Goal: Information Seeking & Learning: Learn about a topic

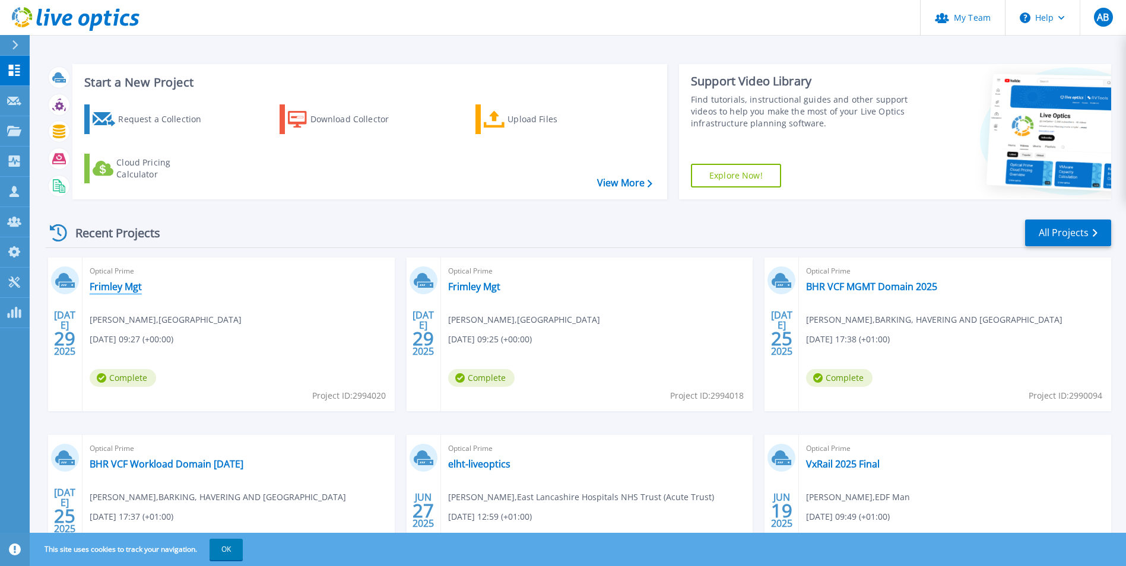
drag, startPoint x: 119, startPoint y: 286, endPoint x: 126, endPoint y: 287, distance: 7.3
click at [119, 286] on link "Frimley Mgt" at bounding box center [116, 287] width 52 height 12
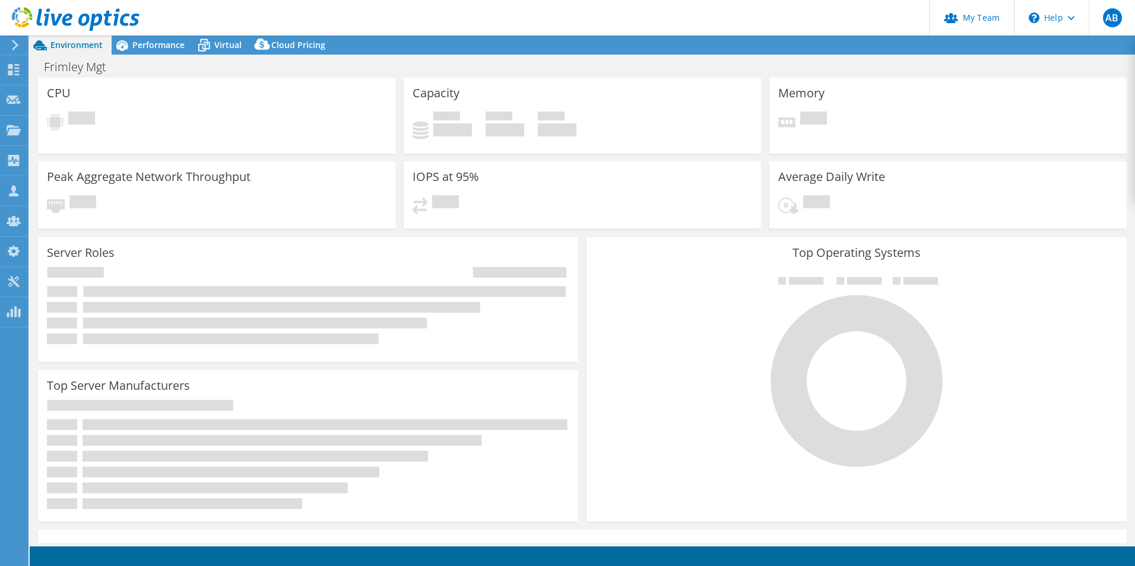
select select "USD"
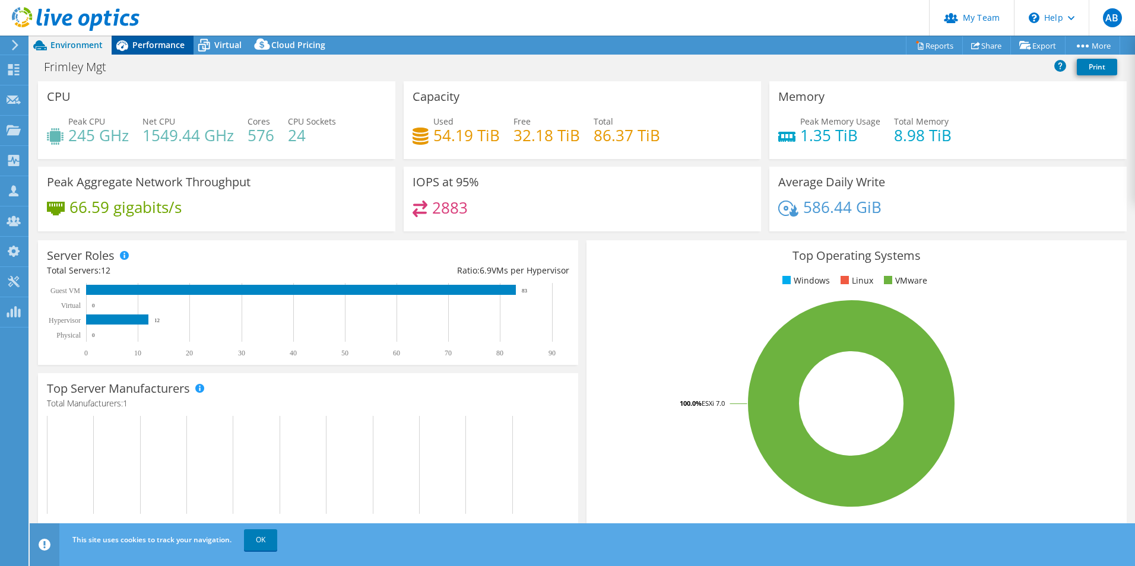
click at [160, 46] on span "Performance" at bounding box center [158, 44] width 52 height 11
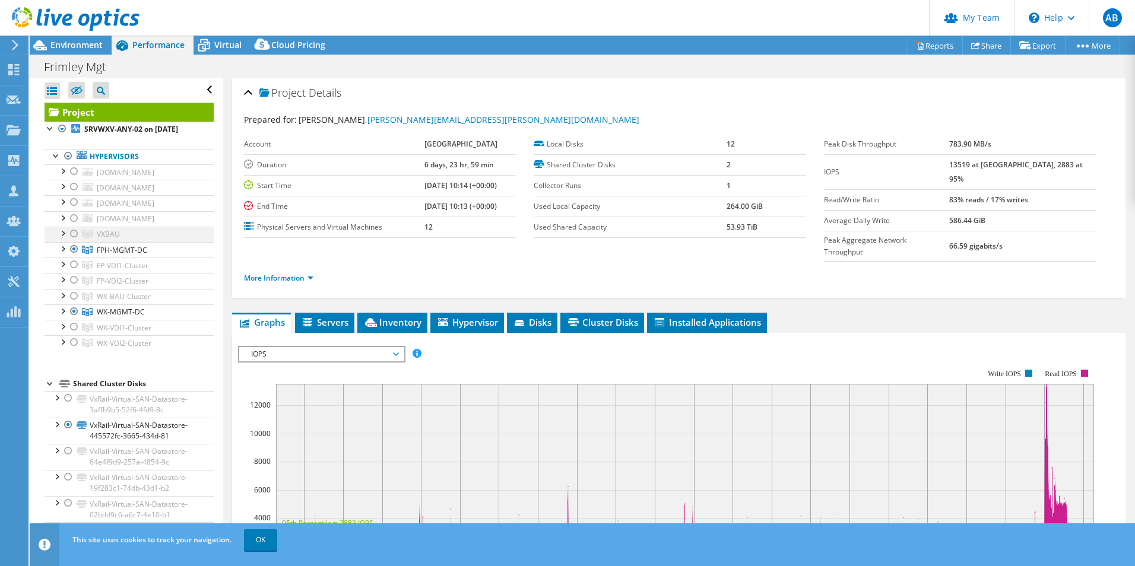
click at [72, 241] on div at bounding box center [74, 234] width 12 height 14
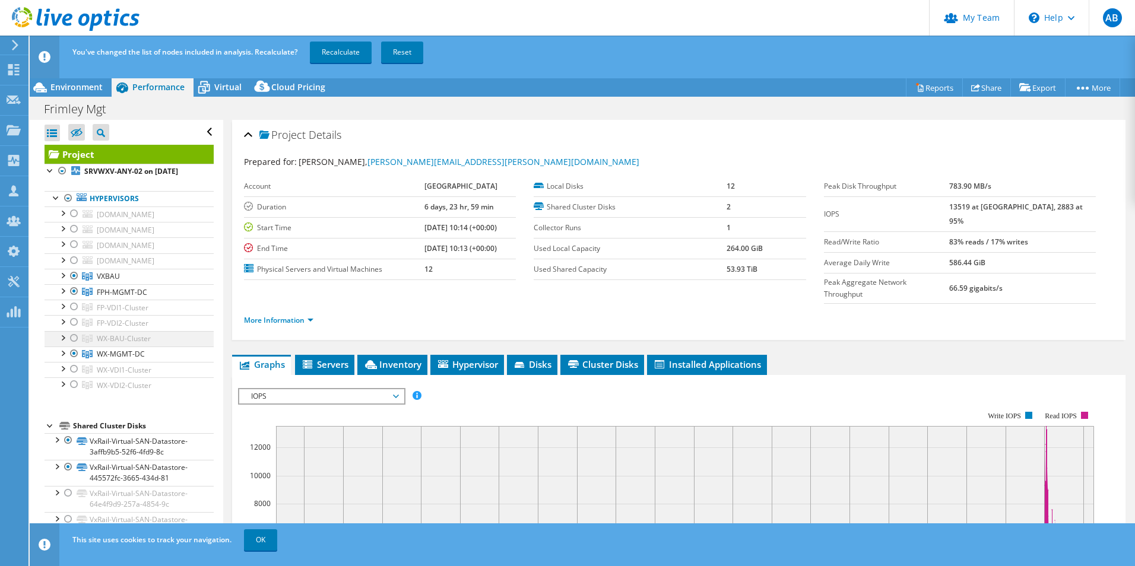
click at [80, 346] on div at bounding box center [74, 338] width 12 height 14
click at [74, 361] on div at bounding box center [74, 354] width 12 height 14
click at [75, 299] on div at bounding box center [74, 291] width 12 height 14
click at [340, 59] on link "Recalculate" at bounding box center [341, 52] width 62 height 21
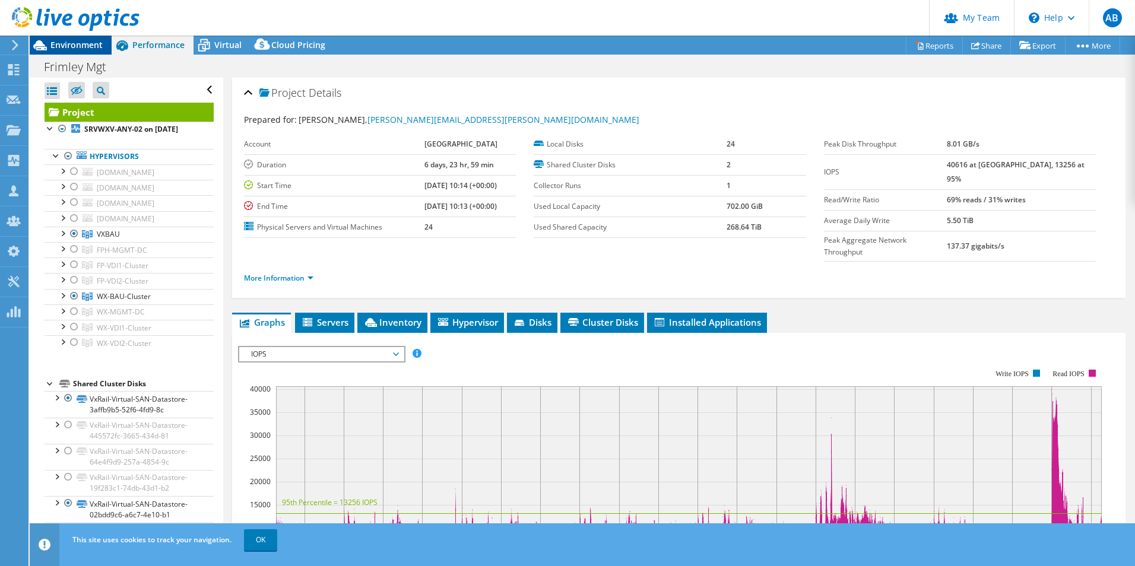
click at [84, 50] on div "Environment" at bounding box center [71, 45] width 82 height 19
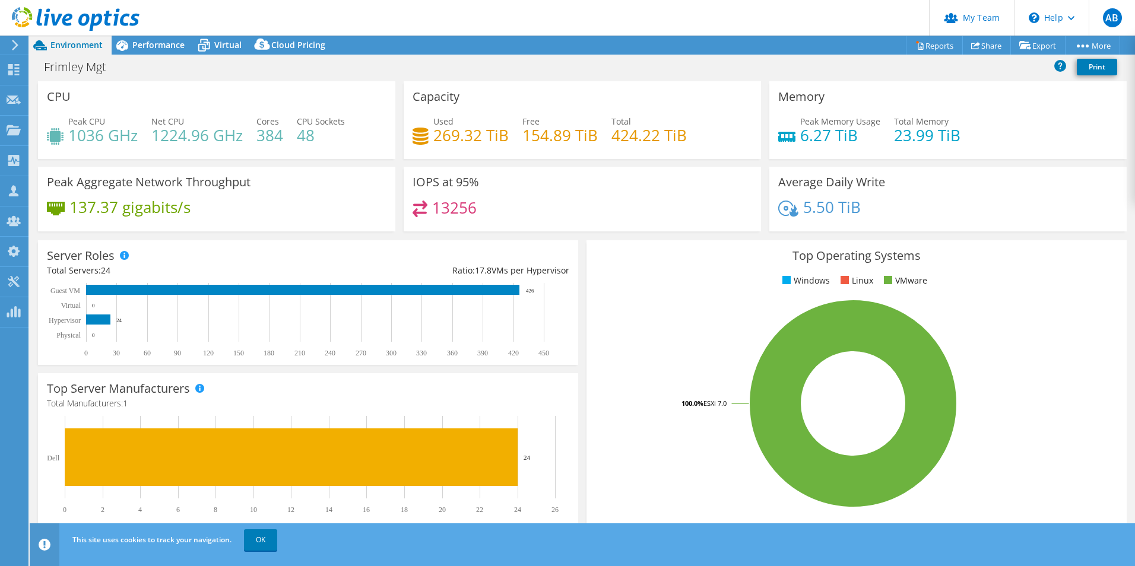
drag, startPoint x: 159, startPoint y: 52, endPoint x: 163, endPoint y: 58, distance: 6.8
click at [159, 52] on div "Performance" at bounding box center [153, 45] width 82 height 19
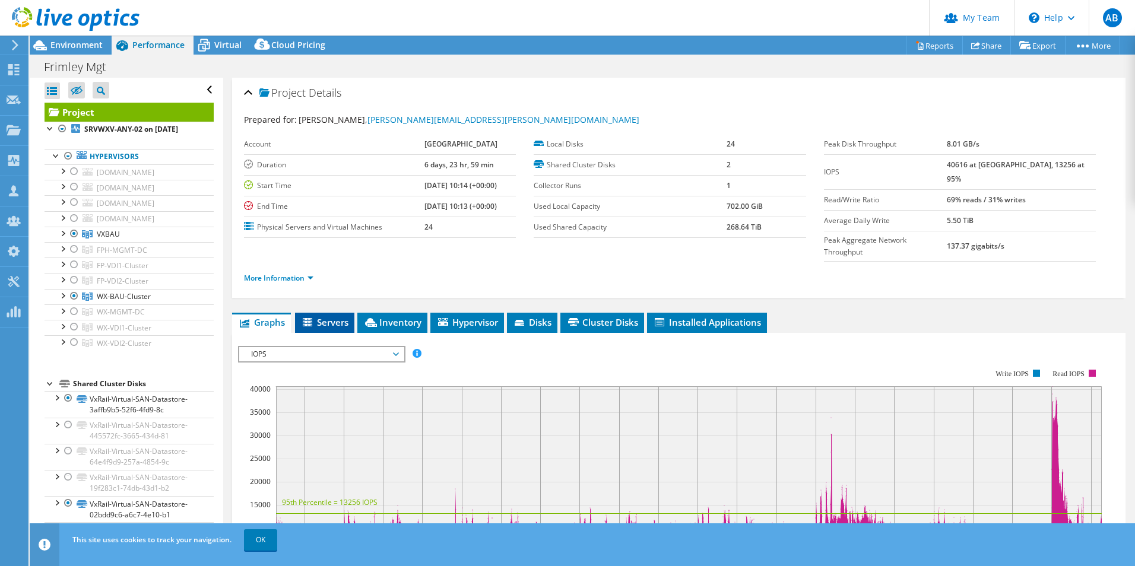
click at [336, 316] on span "Servers" at bounding box center [325, 322] width 48 height 12
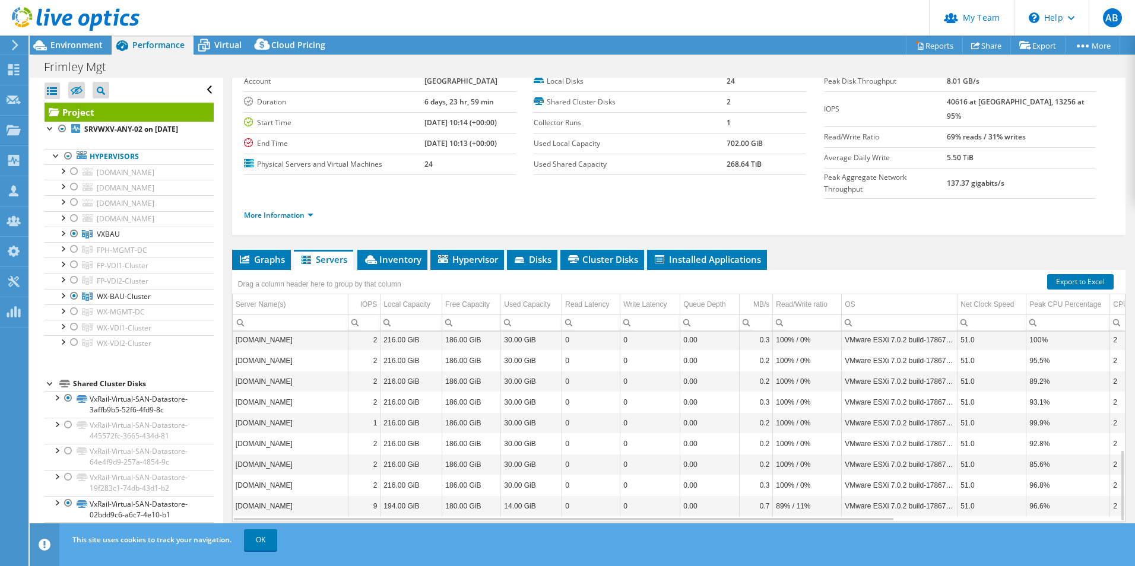
scroll to position [64, 0]
click at [254, 544] on link "OK" at bounding box center [260, 540] width 33 height 21
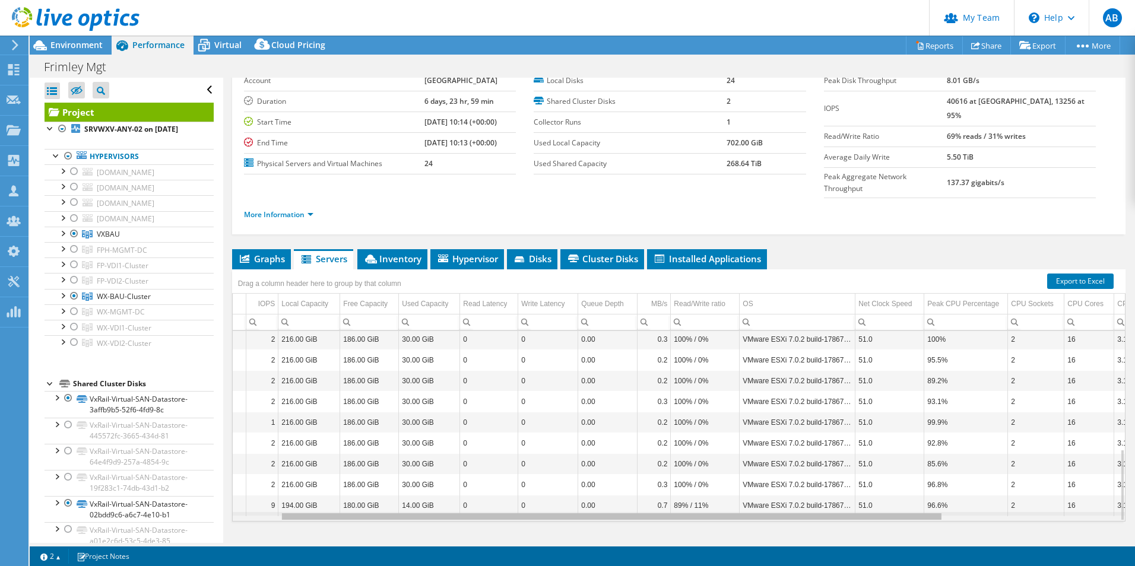
scroll to position [0, 0]
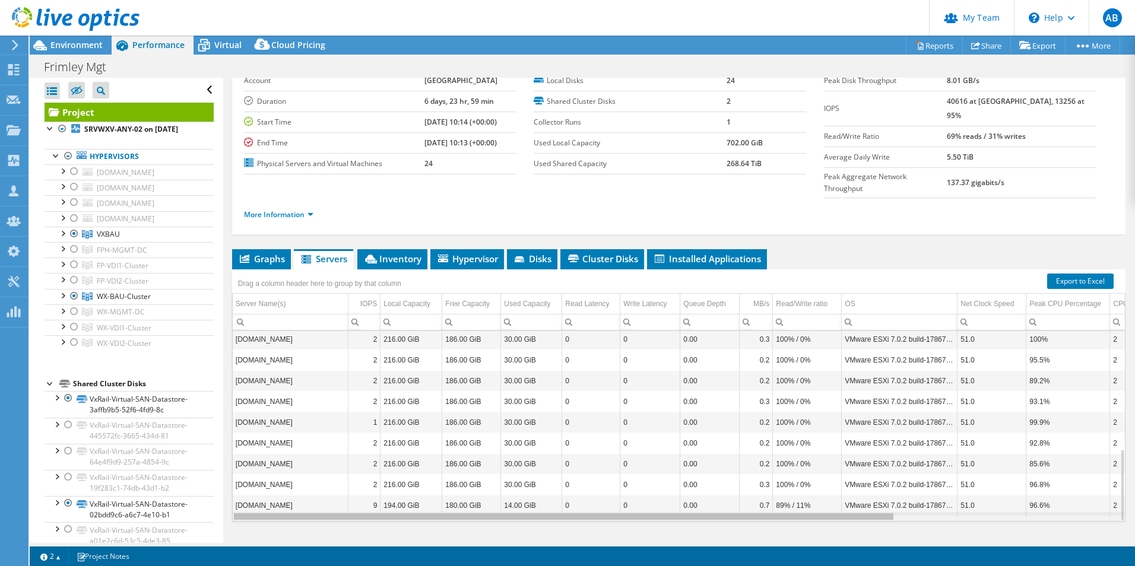
drag, startPoint x: 403, startPoint y: 495, endPoint x: 336, endPoint y: 317, distance: 190.4
click at [322, 483] on body "AB Partner Team Admin [PERSON_NAME] [DOMAIN_NAME][EMAIL_ADDRESS][DOMAIN_NAME] C…" at bounding box center [567, 283] width 1135 height 566
click at [390, 253] on span "Inventory" at bounding box center [392, 259] width 58 height 12
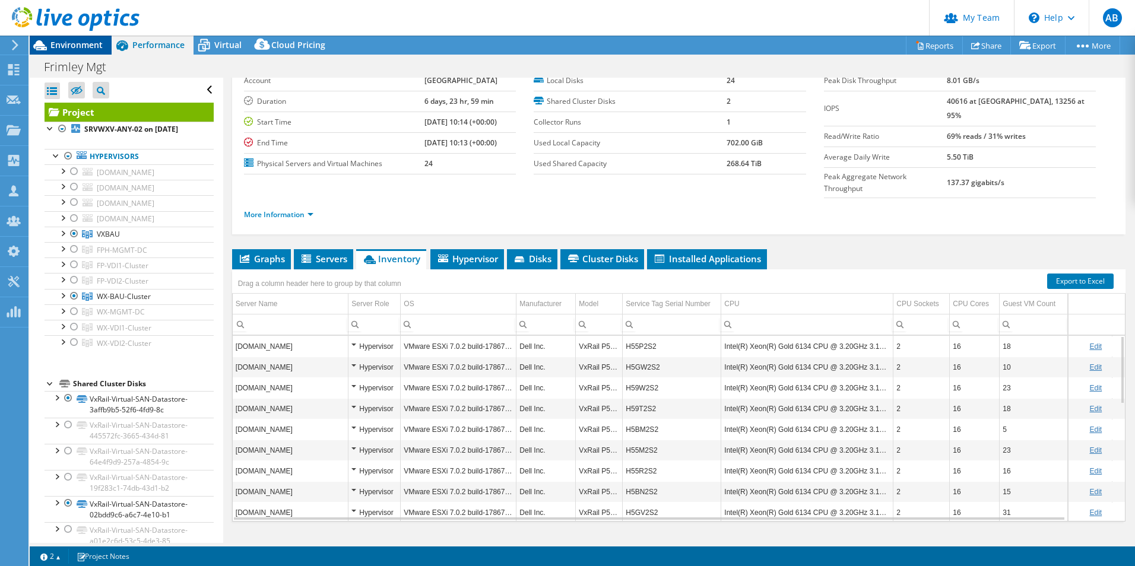
click at [80, 39] on div at bounding box center [70, 20] width 140 height 40
click at [80, 42] on span "Environment" at bounding box center [76, 44] width 52 height 11
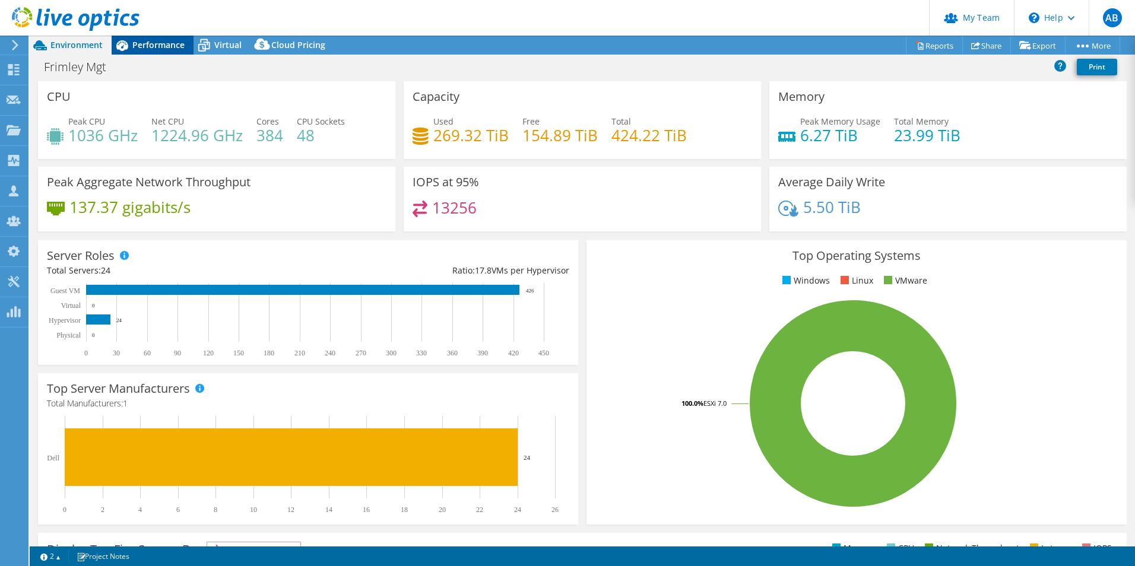
click at [144, 48] on span "Performance" at bounding box center [158, 44] width 52 height 11
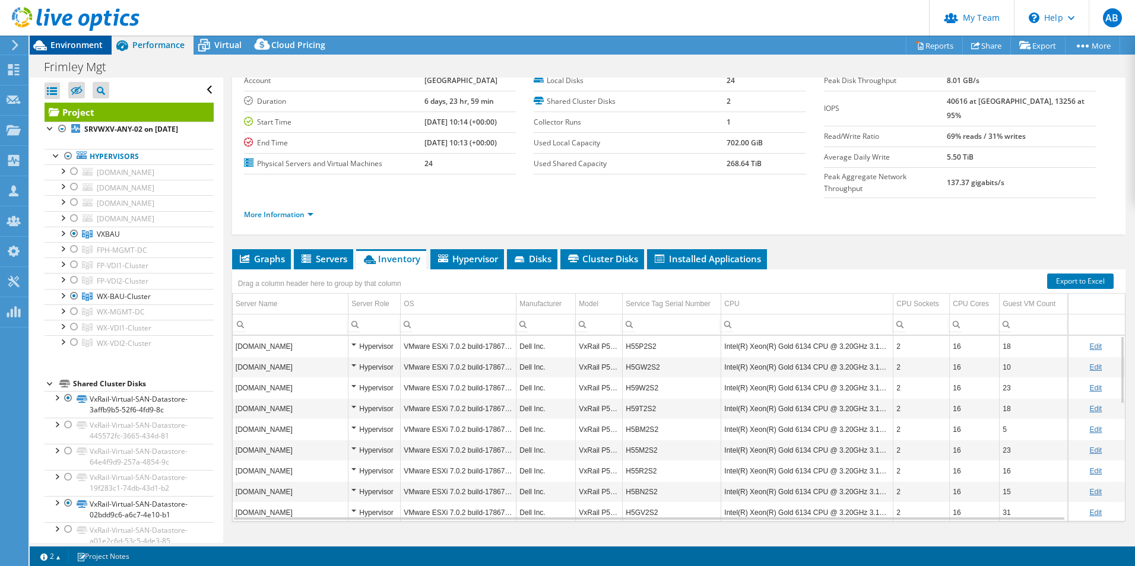
click at [86, 42] on span "Environment" at bounding box center [76, 44] width 52 height 11
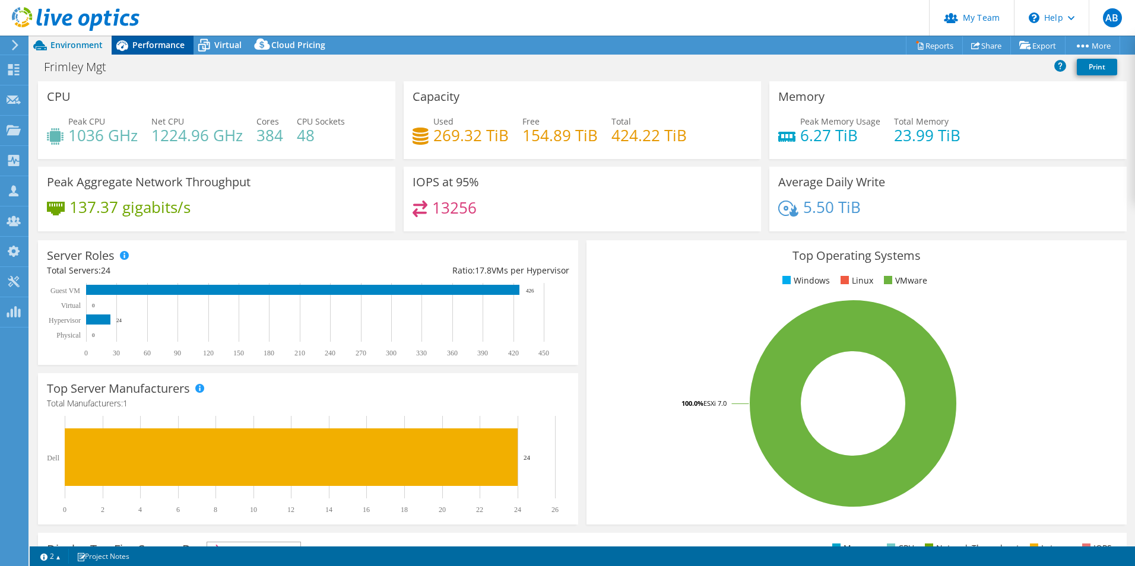
click at [150, 46] on span "Performance" at bounding box center [158, 44] width 52 height 11
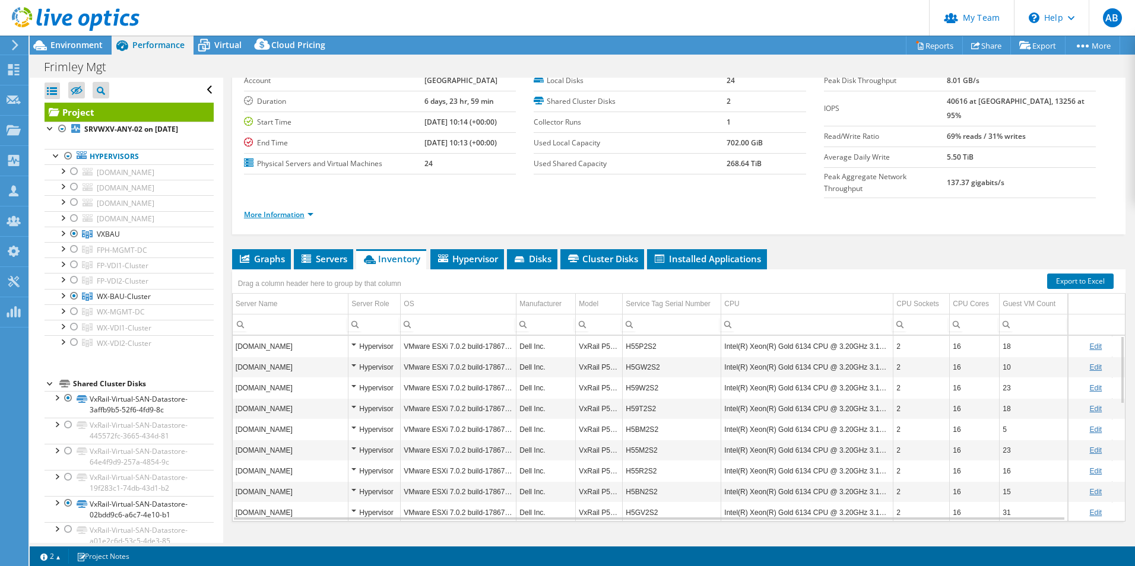
click at [277, 210] on link "More Information" at bounding box center [278, 215] width 69 height 10
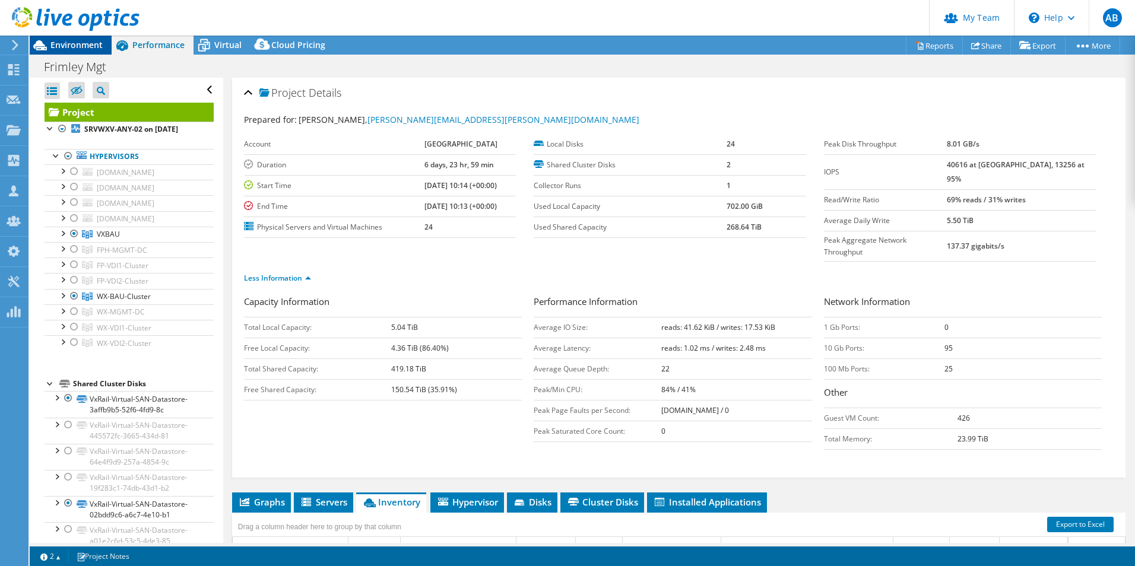
click at [72, 40] on span "Environment" at bounding box center [76, 44] width 52 height 11
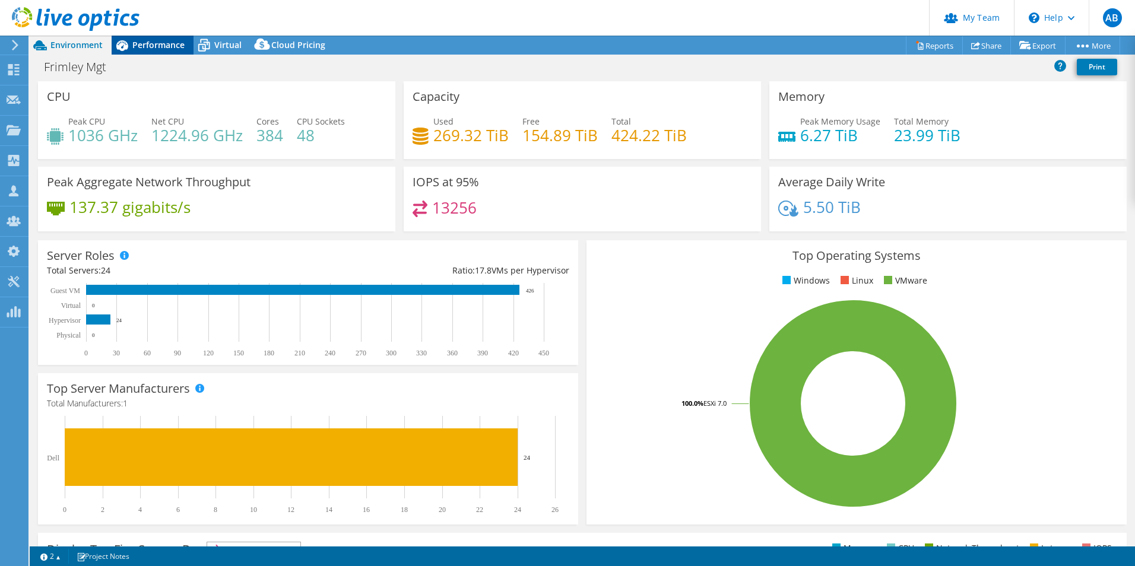
click at [143, 41] on span "Performance" at bounding box center [158, 44] width 52 height 11
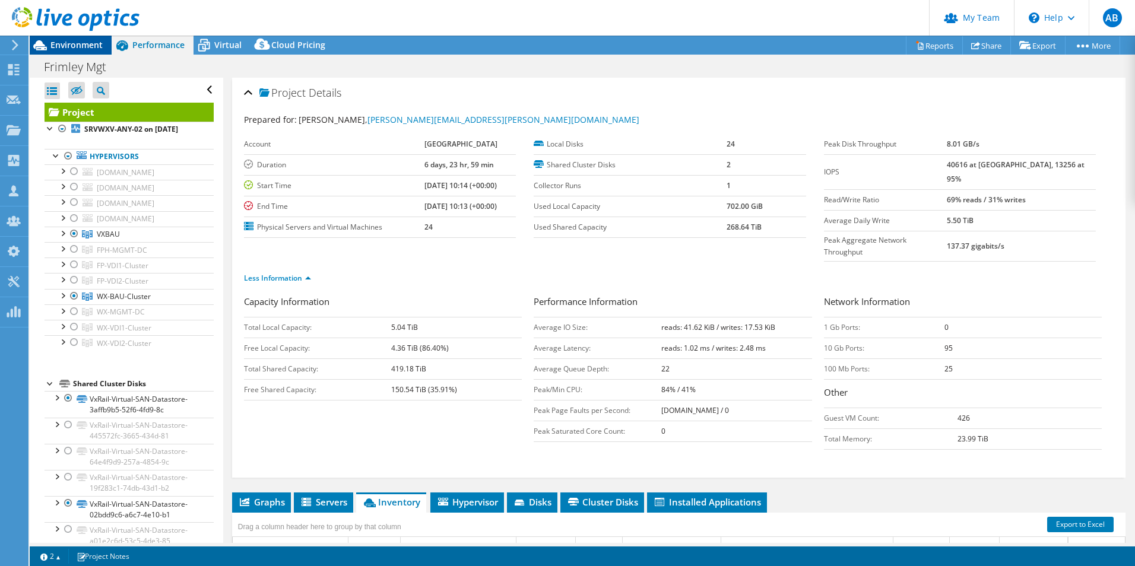
click at [87, 45] on span "Environment" at bounding box center [76, 44] width 52 height 11
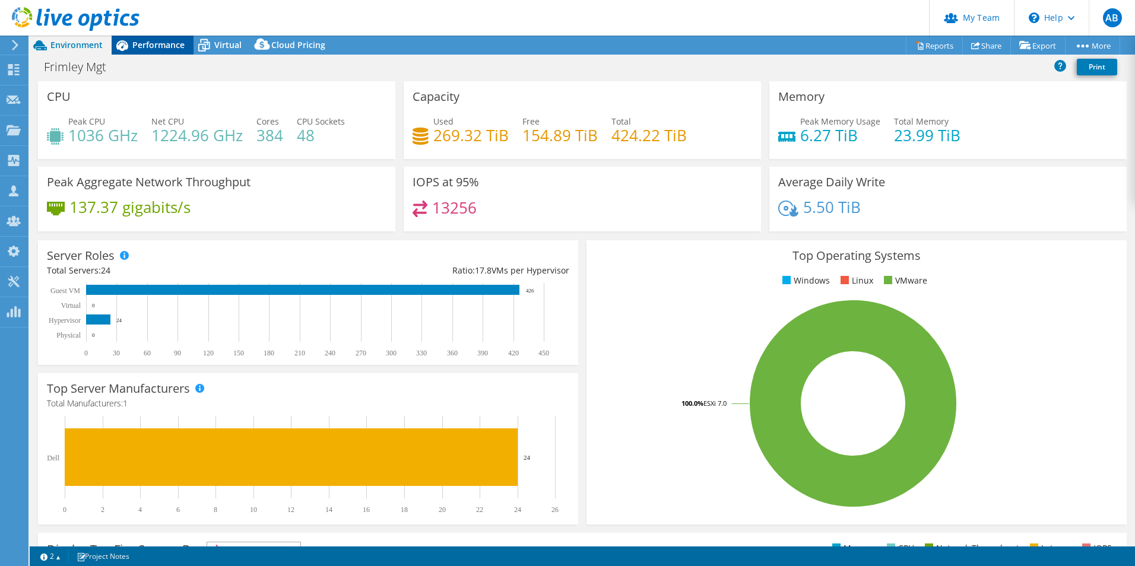
click at [131, 47] on icon at bounding box center [122, 45] width 21 height 21
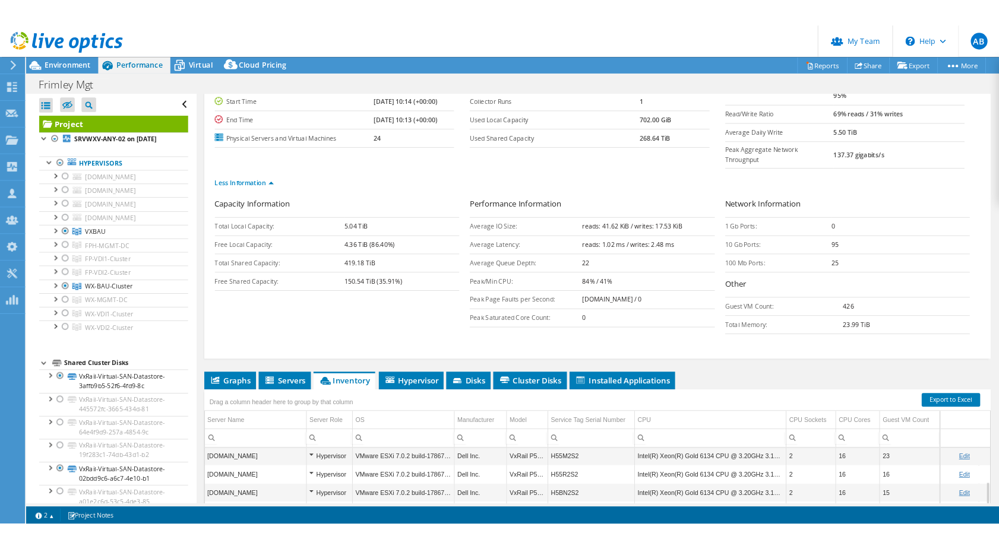
scroll to position [119, 0]
